Goal: Information Seeking & Learning: Learn about a topic

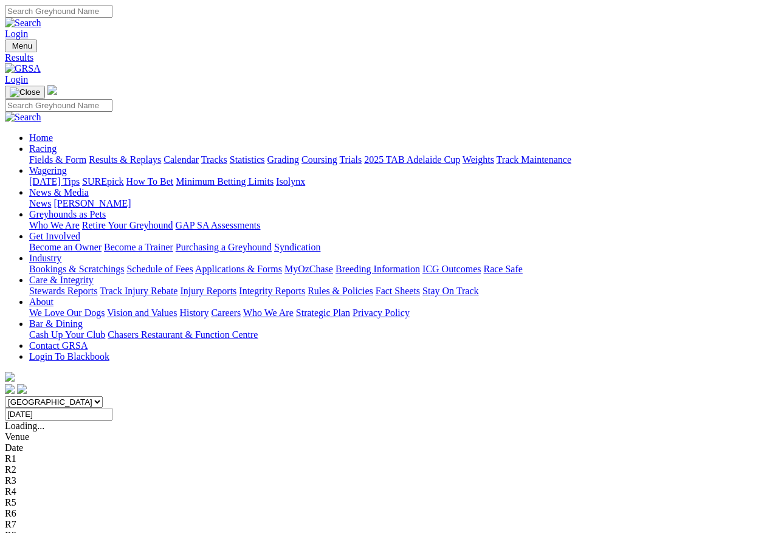
scroll to position [65, 0]
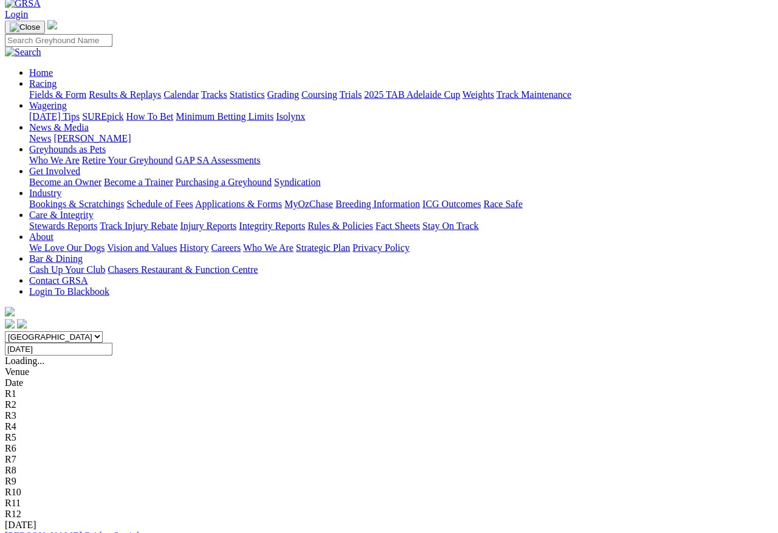
click at [112, 343] on input "Tuesday, 22 Jul 2025" at bounding box center [59, 349] width 108 height 13
type input "[DATE]"
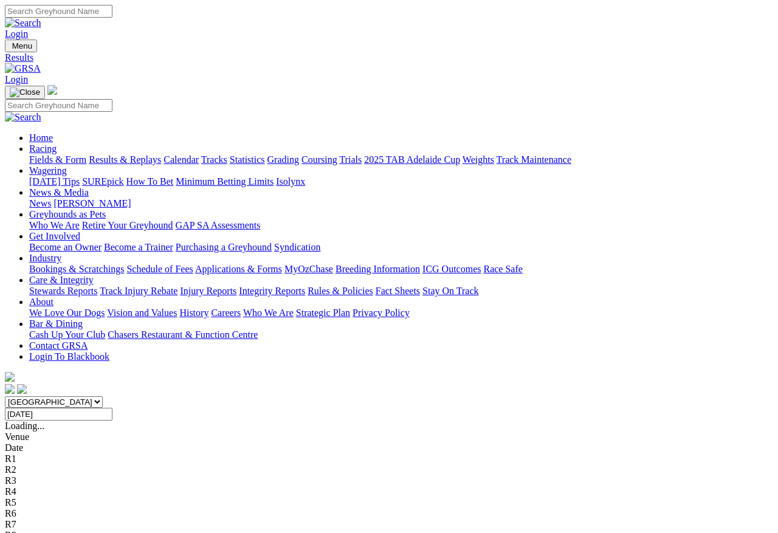
click at [38, 154] on link "Fields & Form" at bounding box center [57, 159] width 57 height 10
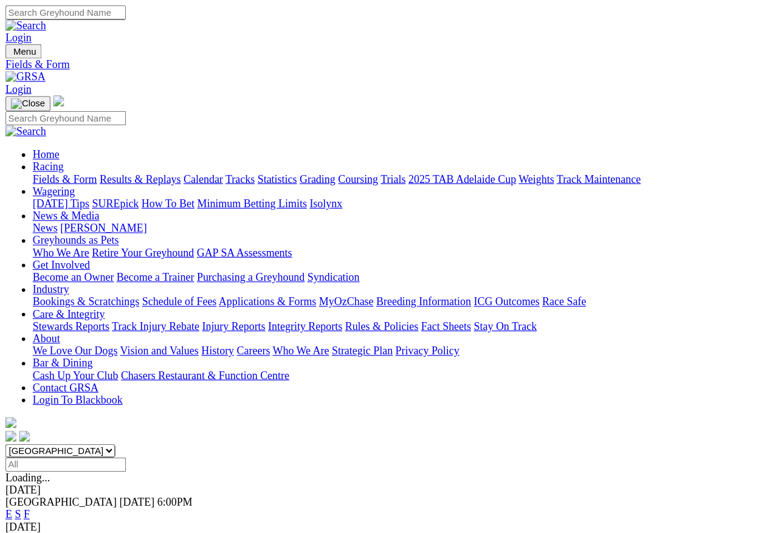
scroll to position [5, 0]
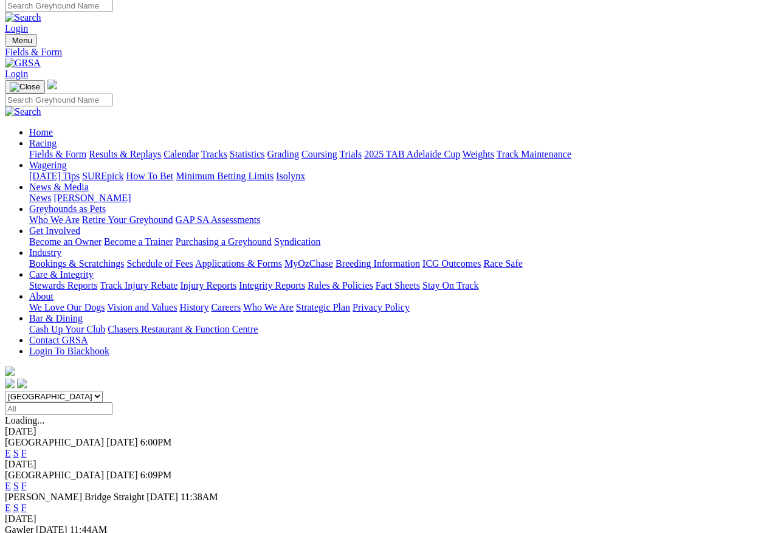
click at [57, 474] on span "[PERSON_NAME] Bridge Straight" at bounding box center [74, 496] width 139 height 10
click at [61, 474] on span "[PERSON_NAME] Bridge Straight" at bounding box center [74, 496] width 139 height 10
click at [27, 474] on link "F" at bounding box center [23, 508] width 5 height 10
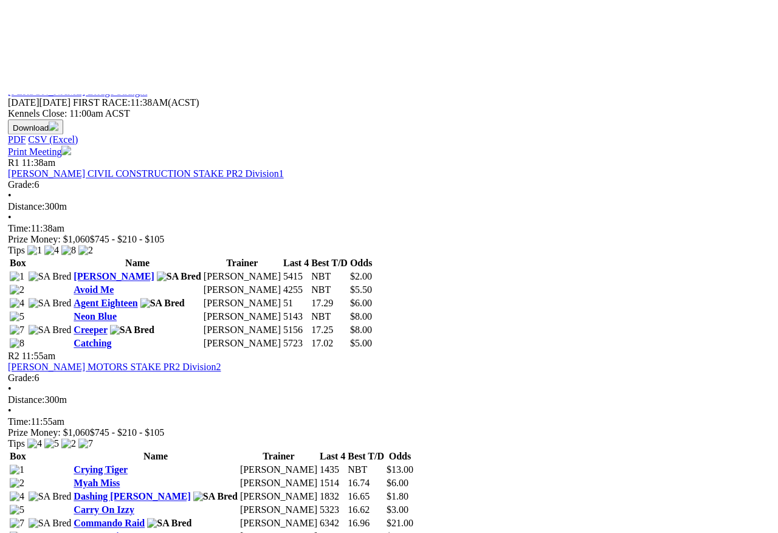
scroll to position [378, 0]
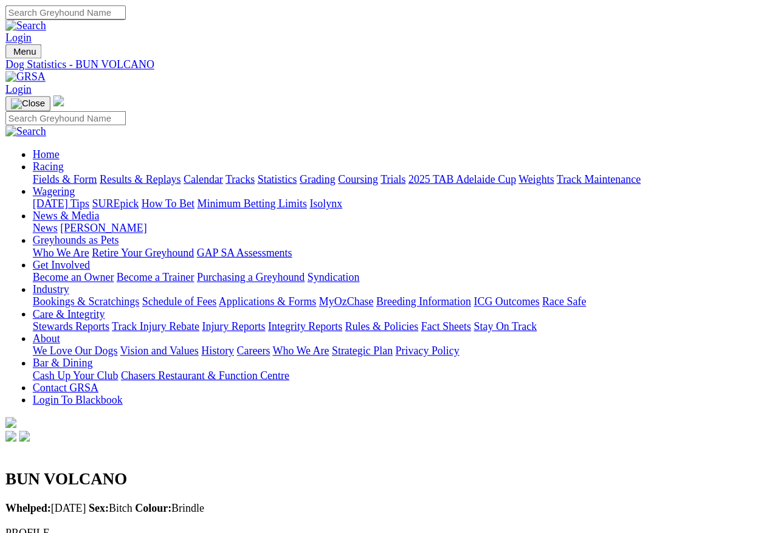
scroll to position [5, 0]
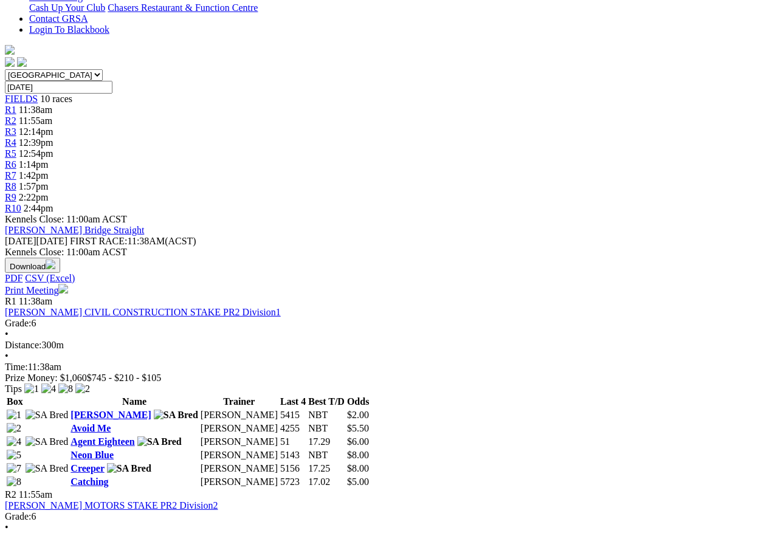
scroll to position [315, 0]
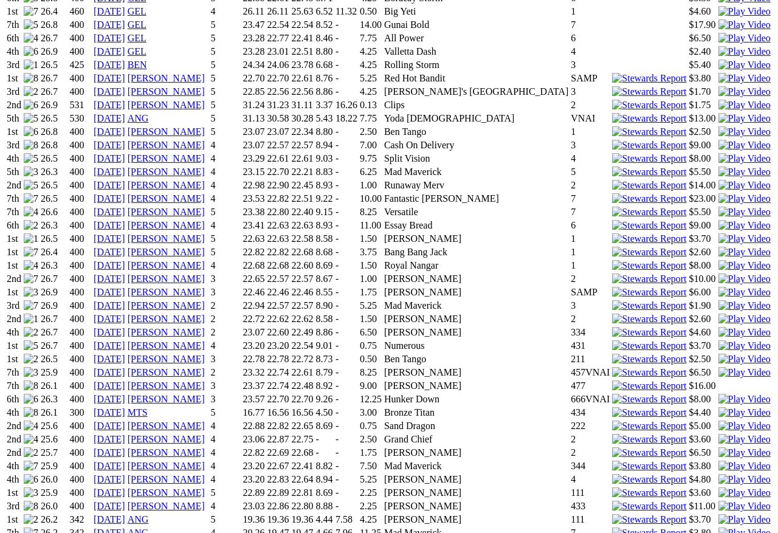
scroll to position [1109, 0]
click at [718, 407] on img at bounding box center [744, 412] width 52 height 11
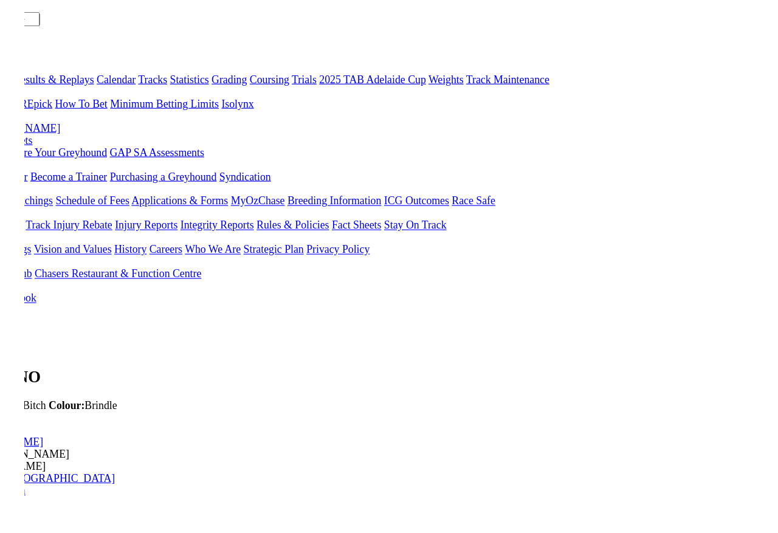
scroll to position [940, 0]
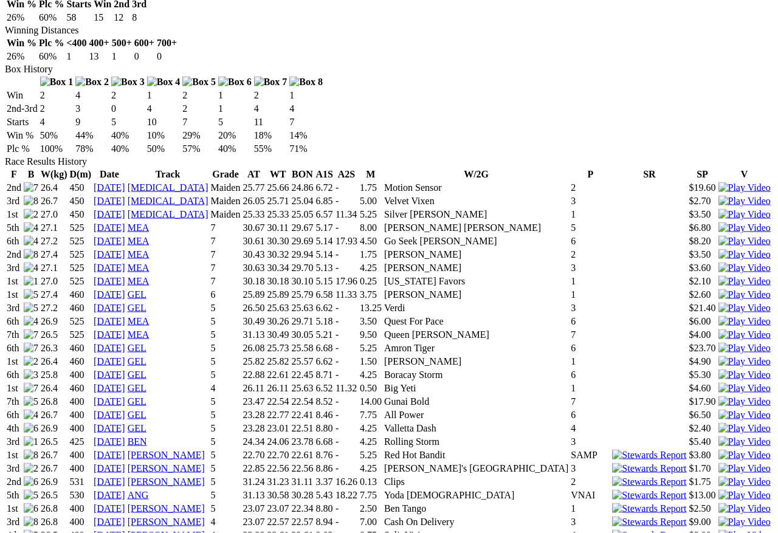
scroll to position [683, 0]
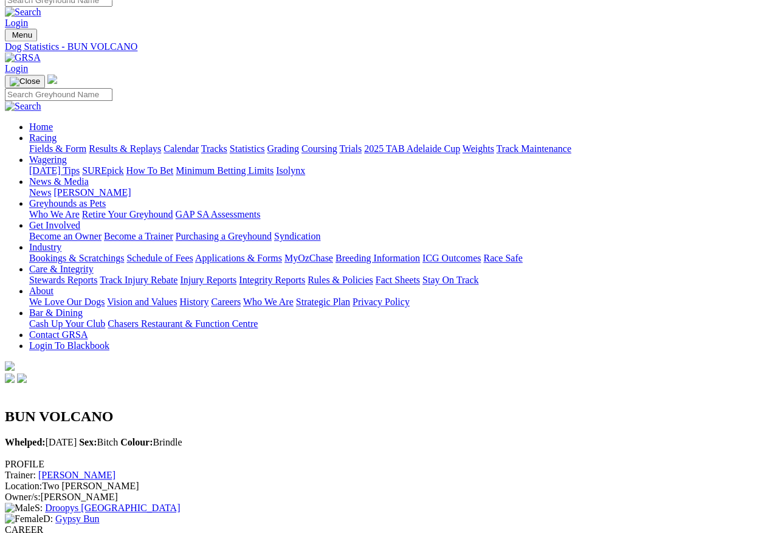
scroll to position [0, 0]
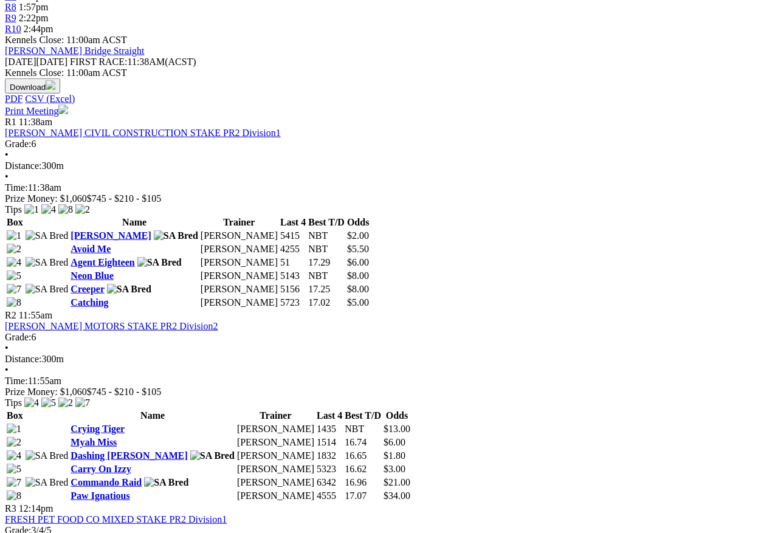
scroll to position [507, 0]
